Goal: Task Accomplishment & Management: Manage account settings

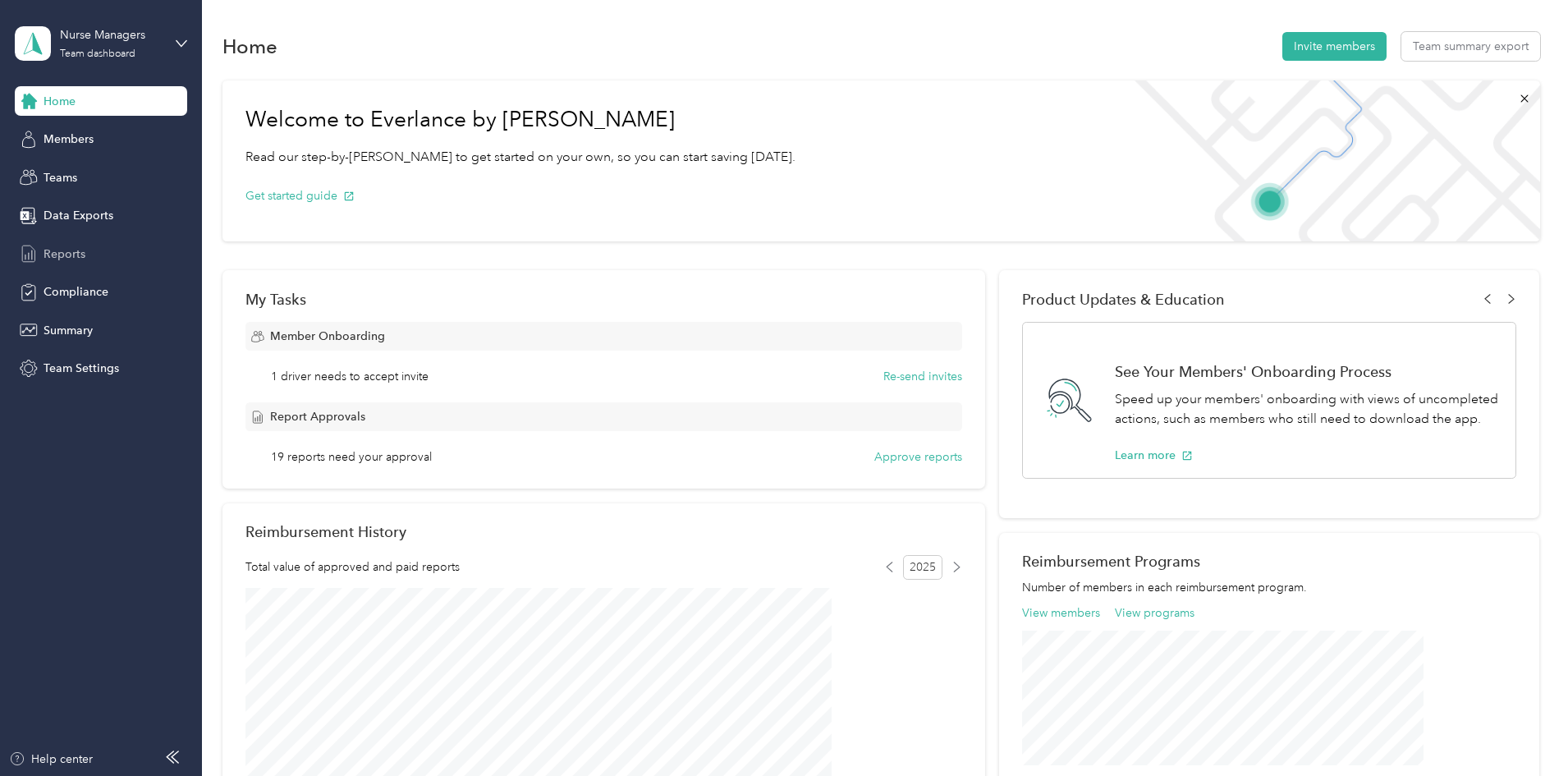
click at [63, 252] on span "Reports" at bounding box center [65, 254] width 42 height 17
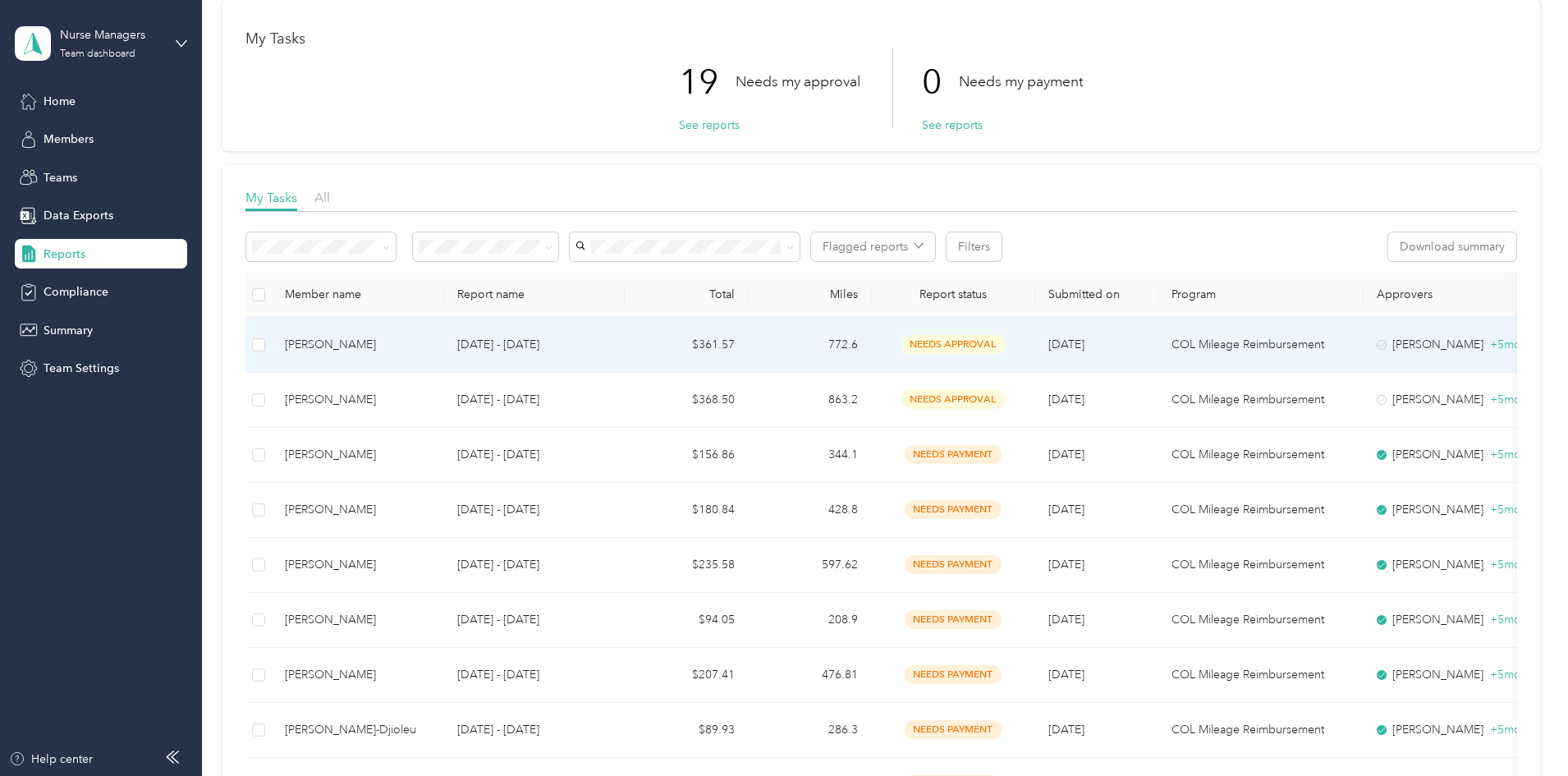
scroll to position [164, 0]
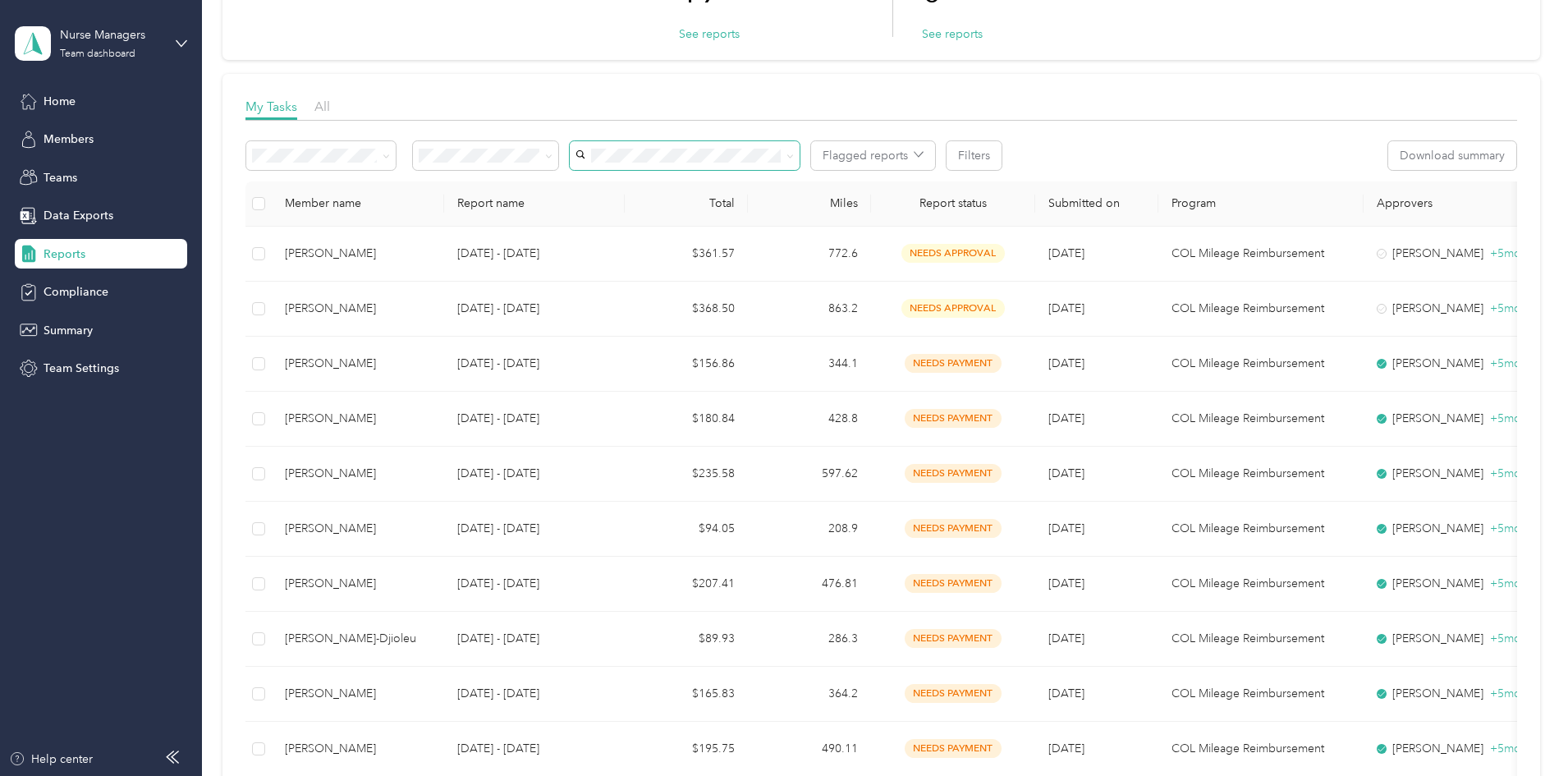
click at [735, 163] on span at bounding box center [684, 156] width 230 height 29
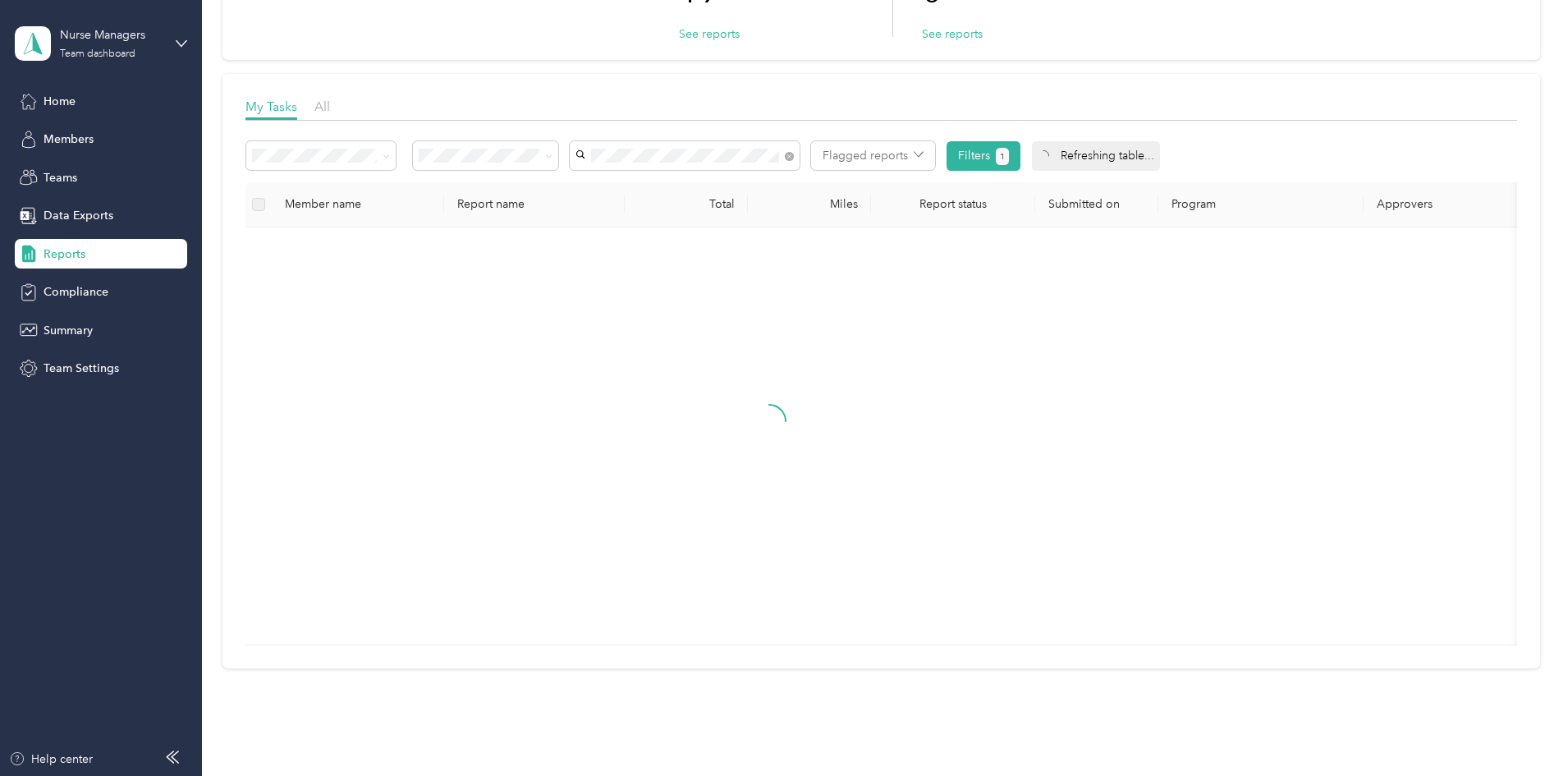
click at [722, 191] on li "[PERSON_NAME]" at bounding box center [793, 185] width 230 height 29
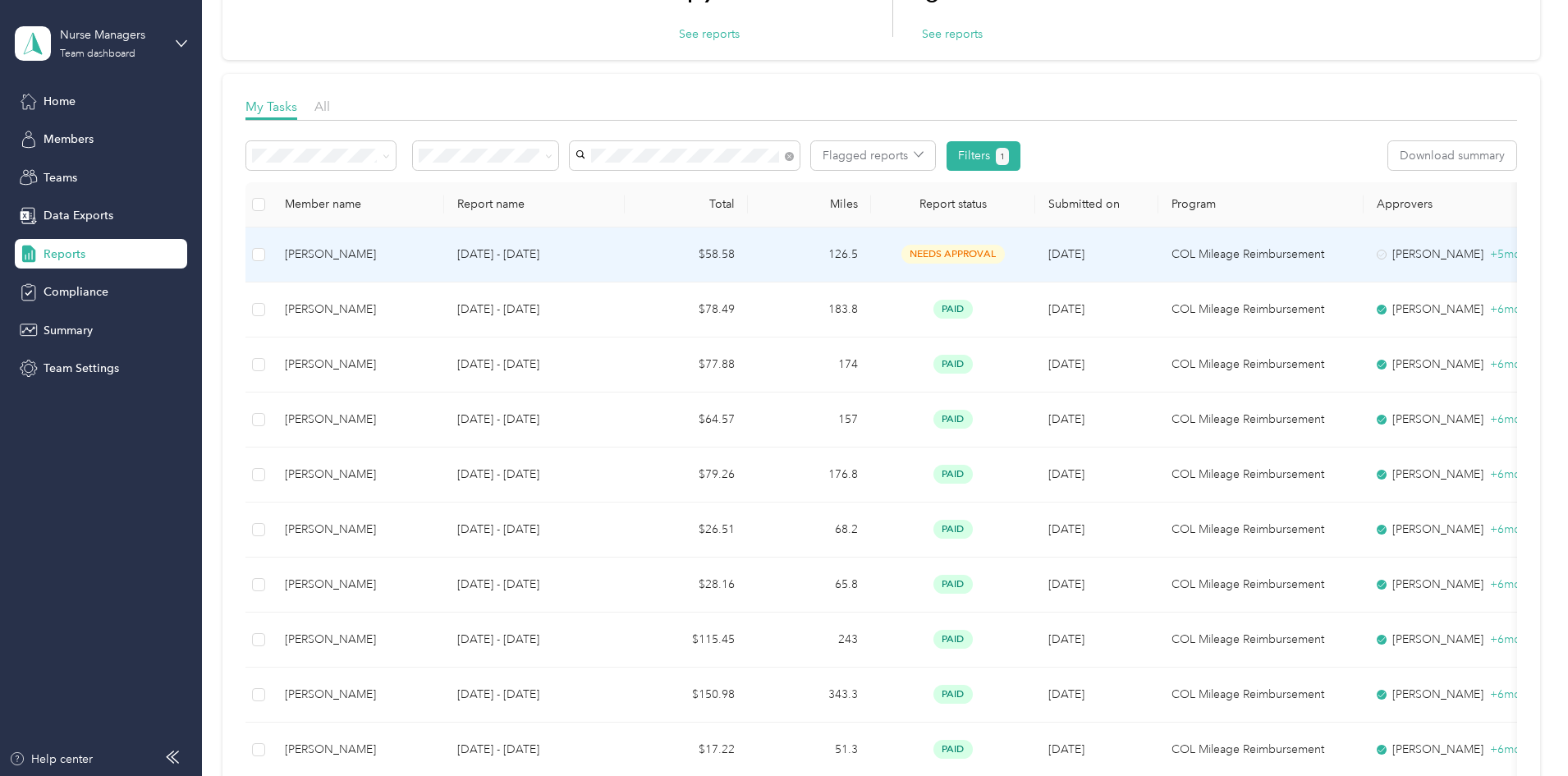
click at [871, 253] on td "126.5" at bounding box center [809, 254] width 123 height 55
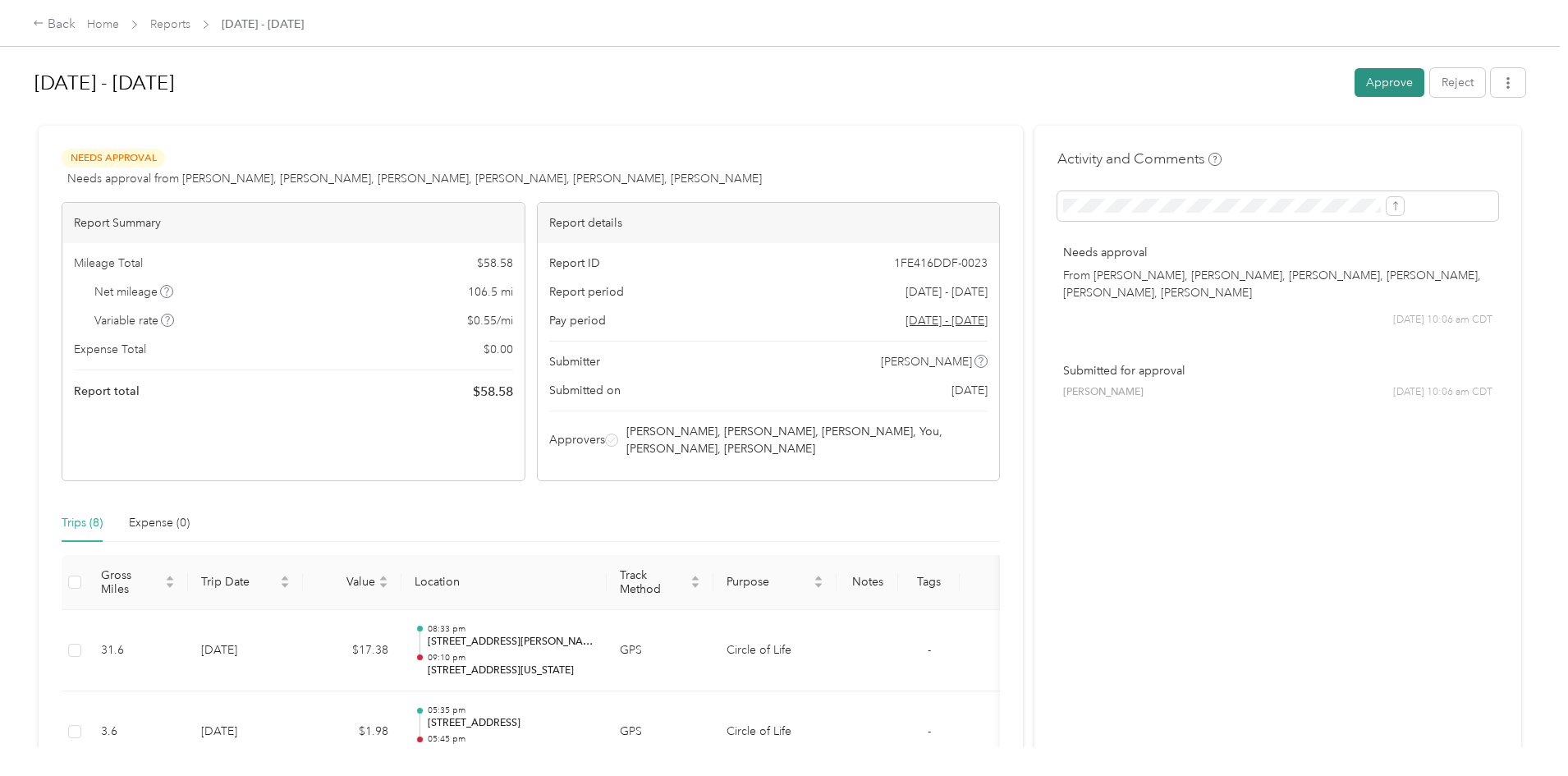
click at [1354, 91] on button "Approve" at bounding box center [1389, 82] width 70 height 29
